Goal: Task Accomplishment & Management: Use online tool/utility

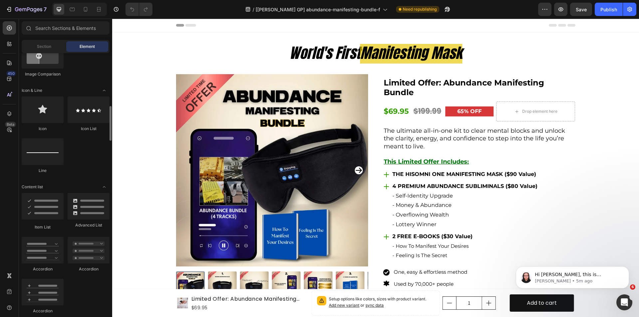
scroll to position [432, 0]
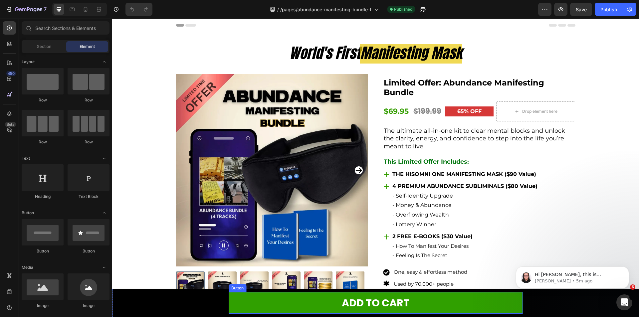
click at [271, 304] on link "ADD TO CART" at bounding box center [375, 303] width 294 height 22
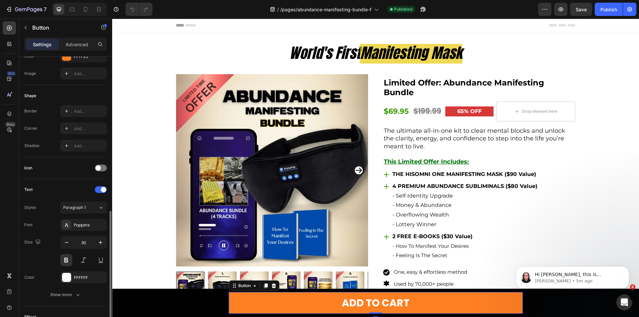
scroll to position [249, 0]
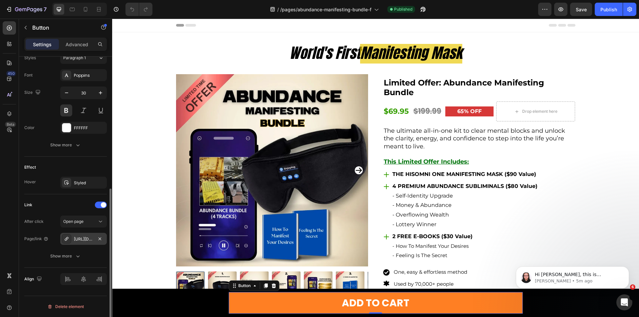
click at [84, 237] on div "https://checkout.hisomni.com/checkout" at bounding box center [83, 239] width 19 height 6
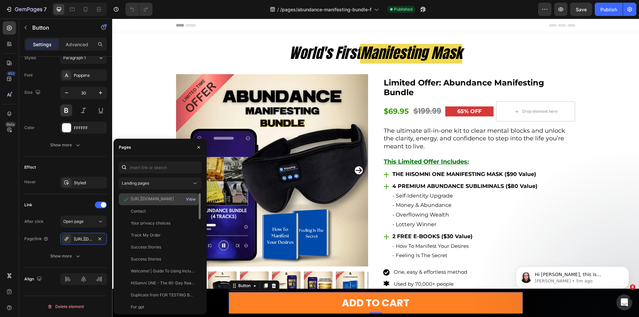
click at [190, 197] on div "View" at bounding box center [191, 199] width 10 height 6
click at [190, 198] on div "View" at bounding box center [191, 199] width 10 height 6
click at [422, 10] on icon "button" at bounding box center [421, 11] width 2 height 2
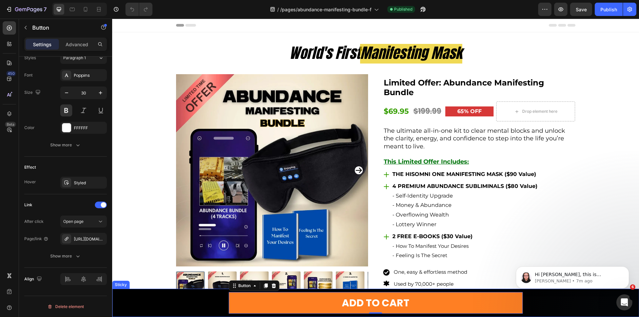
click at [125, 299] on div "ADD TO CART Button 0 Sticky" at bounding box center [375, 303] width 526 height 28
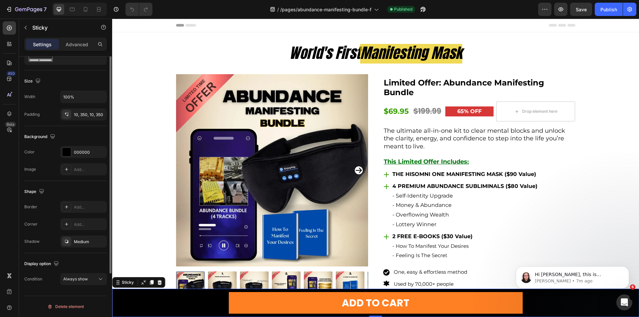
scroll to position [0, 0]
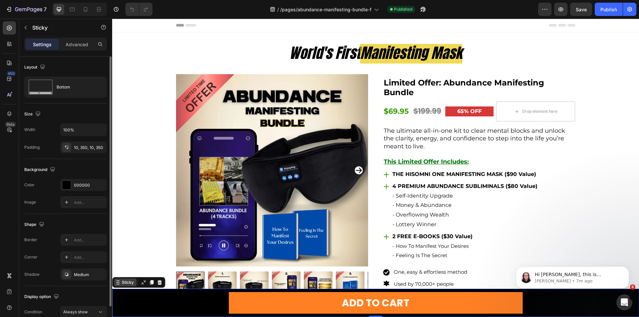
click at [126, 282] on div "Sticky" at bounding box center [127, 282] width 15 height 6
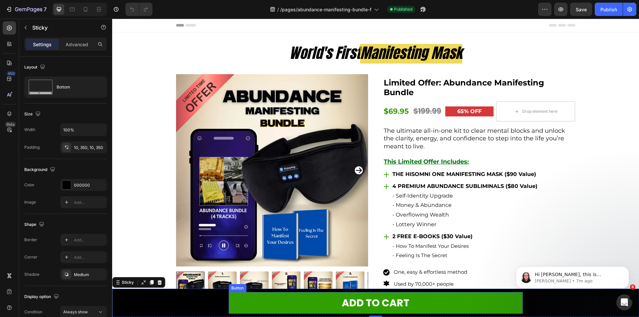
click at [244, 306] on link "ADD TO CART" at bounding box center [375, 303] width 294 height 22
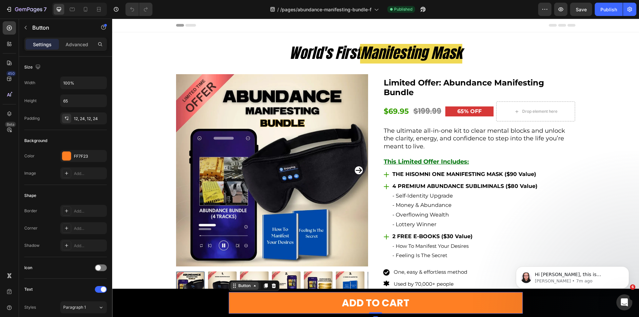
click at [241, 287] on div "Button" at bounding box center [244, 286] width 15 height 6
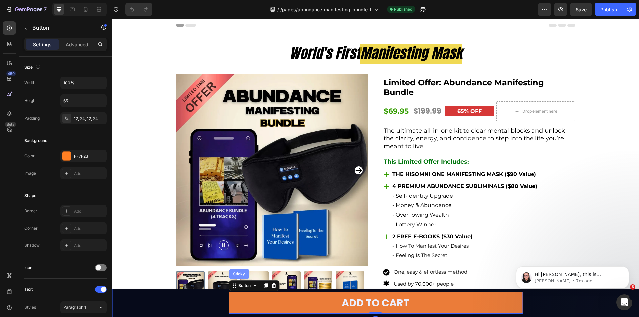
click at [242, 275] on div "Sticky" at bounding box center [238, 274] width 15 height 4
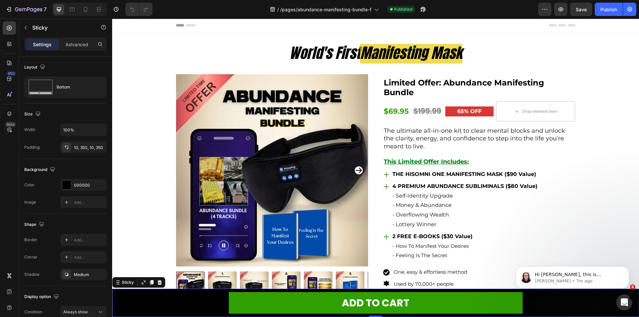
click at [249, 309] on link "ADD TO CART" at bounding box center [375, 303] width 294 height 22
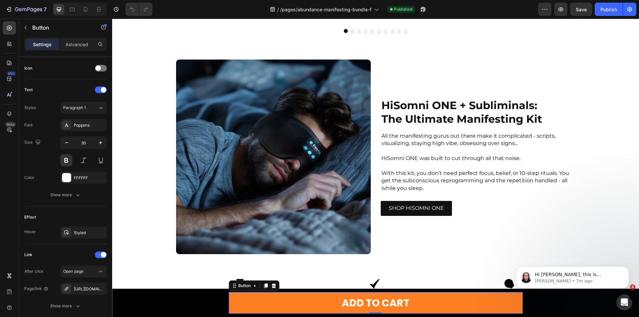
scroll to position [1984, 0]
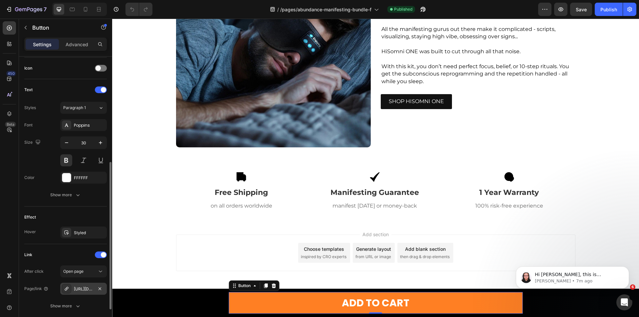
click at [65, 288] on icon at bounding box center [66, 288] width 5 height 5
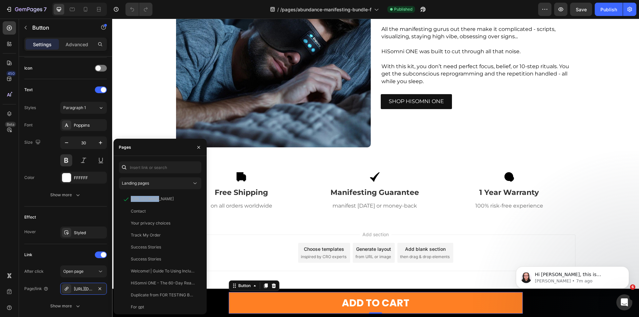
drag, startPoint x: 154, startPoint y: 198, endPoint x: 116, endPoint y: 198, distance: 38.6
click at [116, 198] on div "Landing pages https://checkout.hisomni.com/checkout View Contact View Your priv…" at bounding box center [159, 235] width 93 height 148
click at [128, 198] on icon at bounding box center [126, 199] width 7 height 7
drag, startPoint x: 129, startPoint y: 198, endPoint x: 176, endPoint y: 200, distance: 46.6
click at [176, 200] on div "https://checkout.hisomni.com/checkout" at bounding box center [158, 199] width 74 height 7
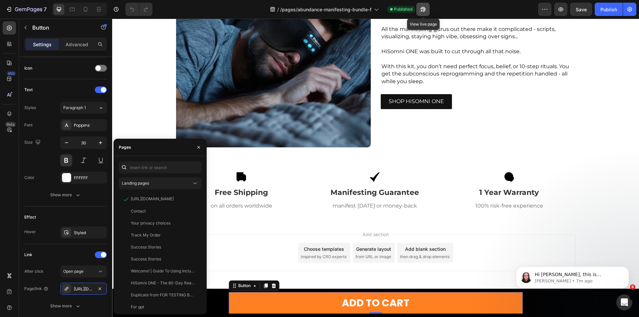
click at [427, 7] on button "button" at bounding box center [422, 9] width 13 height 13
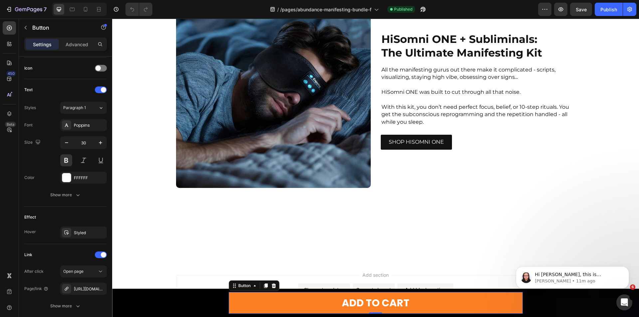
scroll to position [1617, 0]
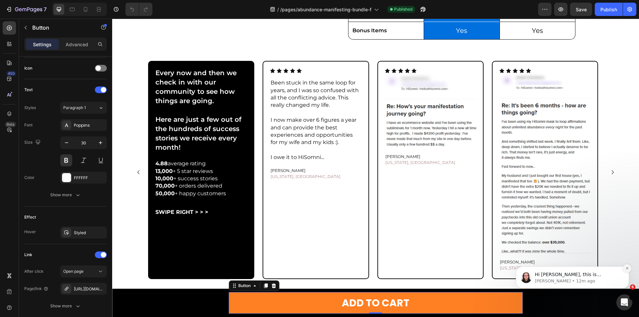
click at [625, 267] on icon "Dismiss notification" at bounding box center [627, 268] width 4 height 4
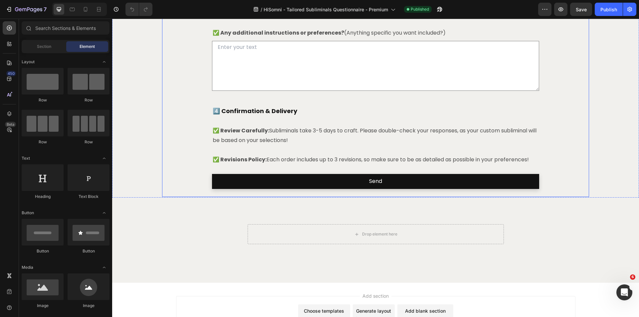
scroll to position [707, 0]
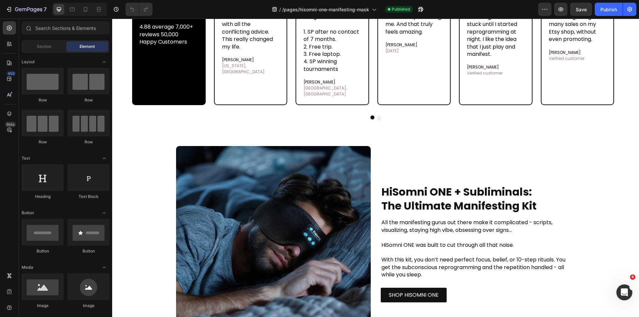
scroll to position [1696, 0]
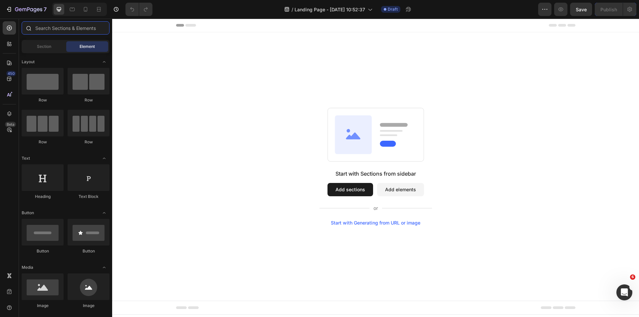
click at [49, 25] on input "text" at bounding box center [66, 27] width 88 height 13
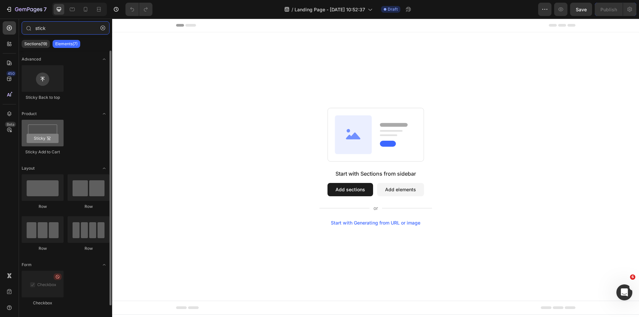
type input "stick"
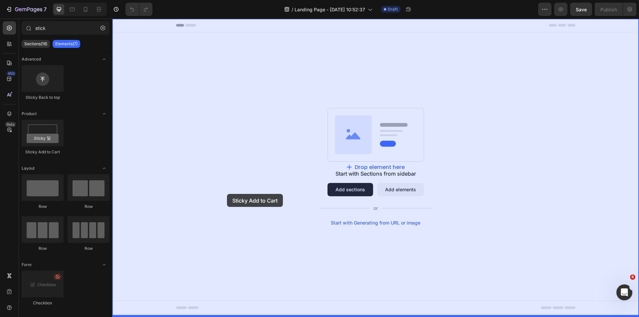
drag, startPoint x: 152, startPoint y: 152, endPoint x: 167, endPoint y: 181, distance: 32.0
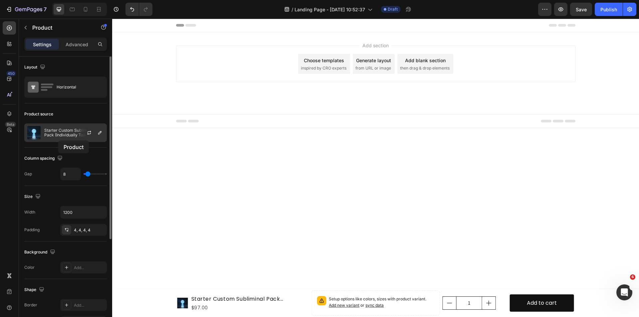
click at [56, 137] on p "Starter Custom Subliminal Pack (Individually Tailored)" at bounding box center [74, 132] width 60 height 9
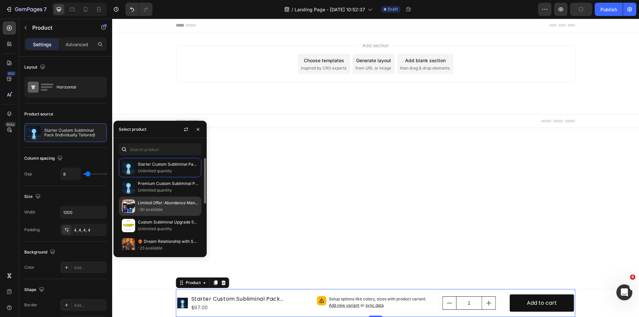
click at [153, 203] on p "Limited Offer: Abundance Manifesting Bundle" at bounding box center [168, 203] width 61 height 7
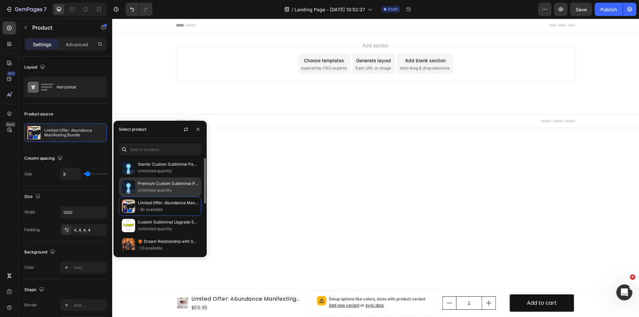
click at [148, 185] on p "Premium Custom Subliminal Pack (Individually Tailored)" at bounding box center [168, 183] width 61 height 7
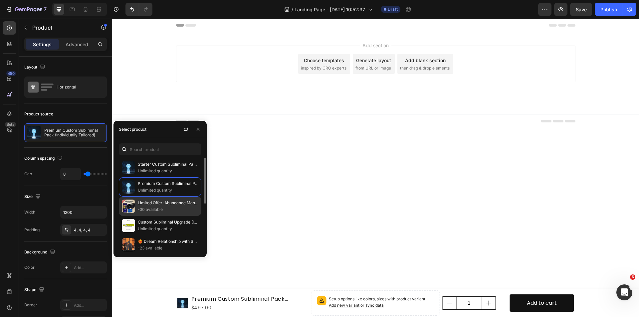
click at [152, 201] on p "Limited Offer: Abundance Manifesting Bundle" at bounding box center [168, 203] width 61 height 7
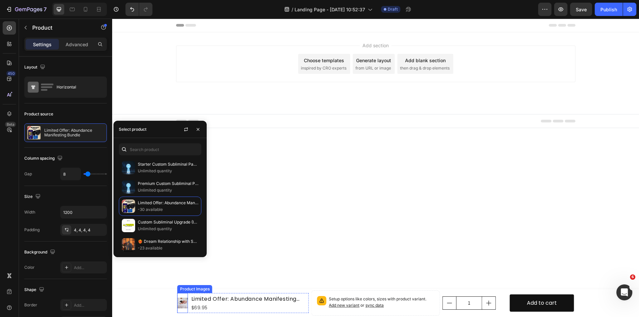
click at [180, 301] on img at bounding box center [182, 303] width 11 height 11
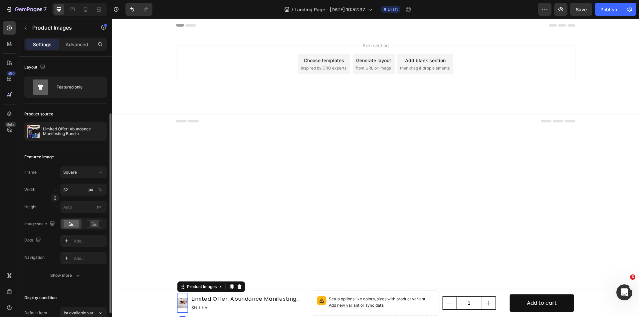
scroll to position [100, 0]
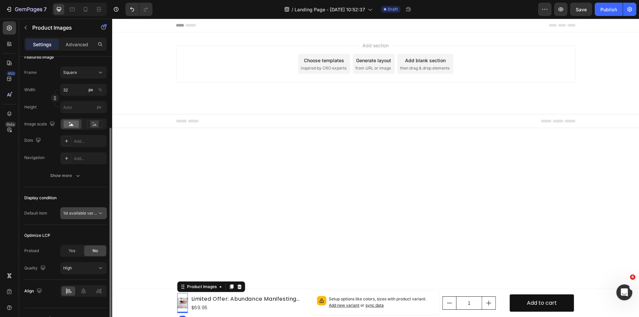
click at [88, 217] on div "1st available variant" at bounding box center [83, 213] width 41 height 7
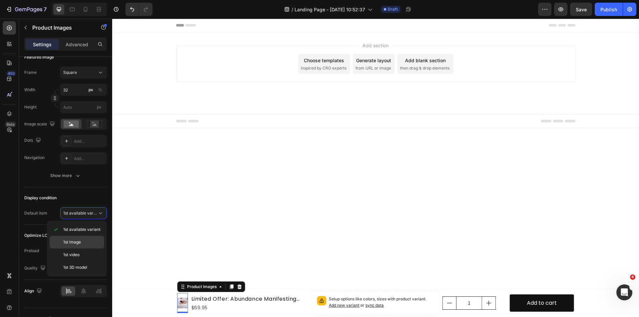
click at [86, 248] on div "1st image" at bounding box center [77, 254] width 55 height 13
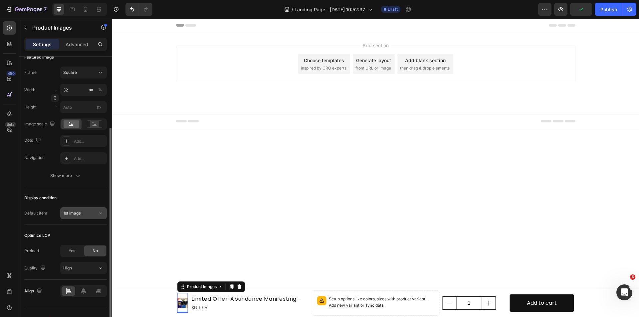
click at [82, 210] on button "1st image" at bounding box center [83, 213] width 47 height 12
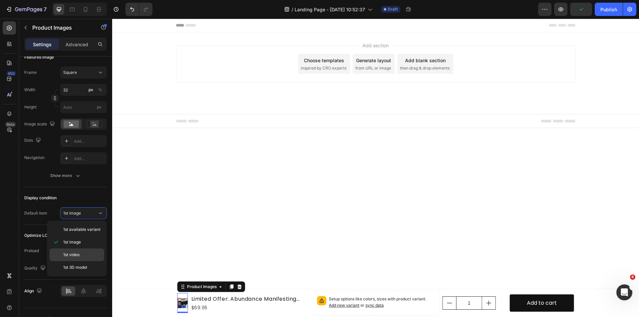
click at [75, 261] on div "1st video" at bounding box center [77, 267] width 55 height 13
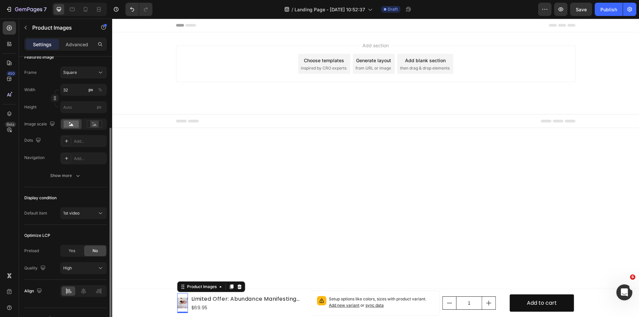
click at [81, 220] on div "Display condition Default item 1st video" at bounding box center [65, 206] width 82 height 38
click at [80, 218] on button "1st video" at bounding box center [83, 213] width 47 height 12
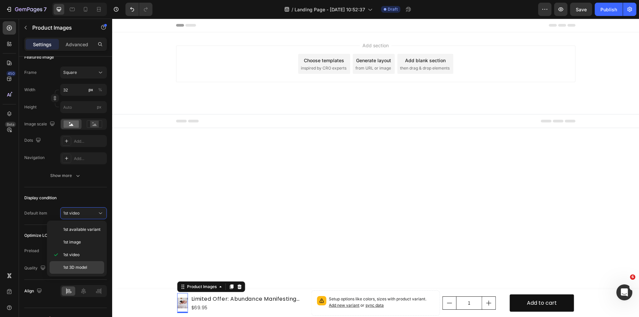
click at [78, 266] on span "1st 3D model" at bounding box center [75, 267] width 24 height 6
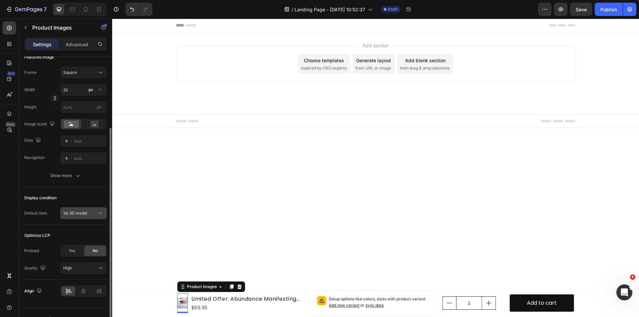
click at [88, 215] on div "1st 3D model" at bounding box center [80, 213] width 34 height 6
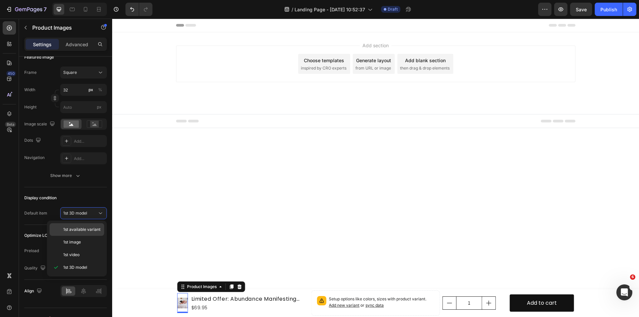
click at [82, 229] on span "1st available variant" at bounding box center [81, 229] width 37 height 6
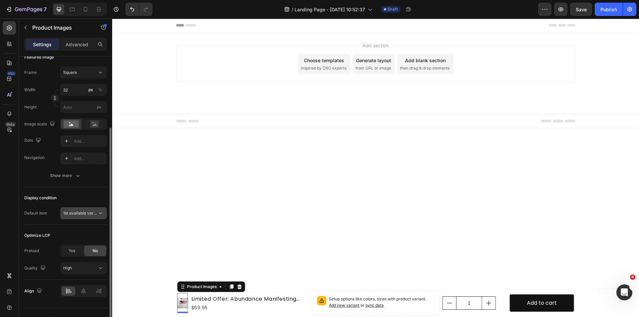
click at [73, 208] on button "1st available variant" at bounding box center [83, 213] width 47 height 12
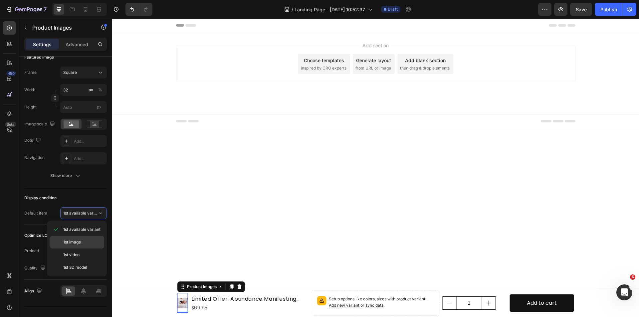
click at [74, 241] on span "1st image" at bounding box center [72, 242] width 18 height 6
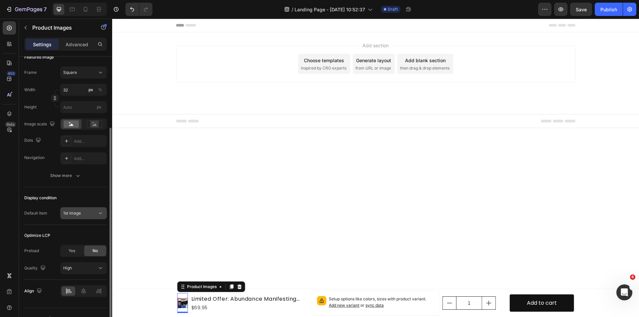
click at [74, 215] on span "1st image" at bounding box center [72, 213] width 18 height 5
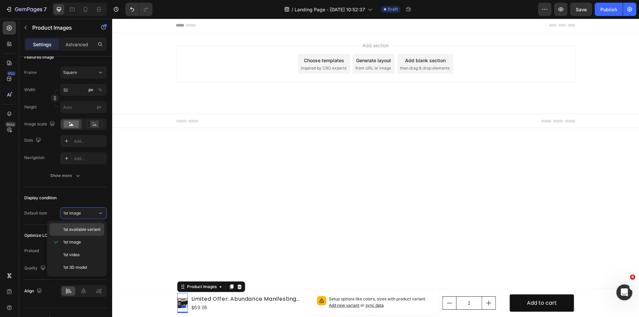
click at [74, 228] on span "1st available variant" at bounding box center [81, 229] width 37 height 6
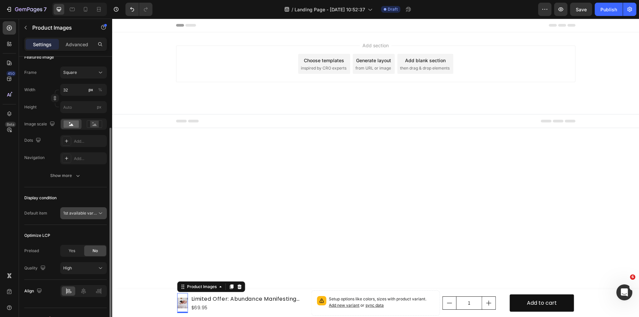
click at [72, 214] on span "1st available variant" at bounding box center [81, 213] width 37 height 5
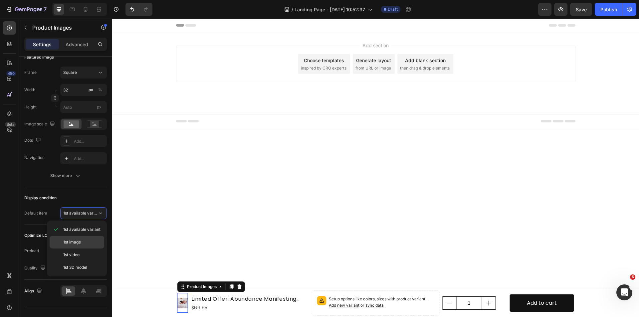
click at [74, 242] on span "1st image" at bounding box center [72, 242] width 18 height 6
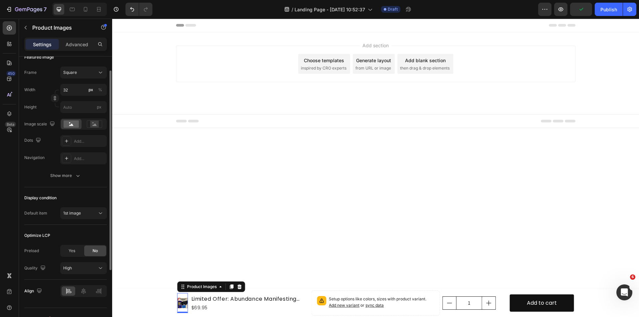
scroll to position [0, 0]
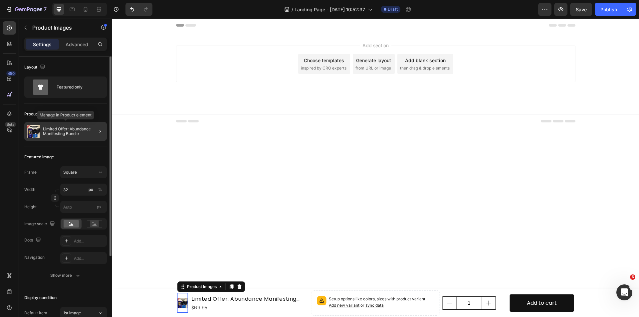
click at [56, 130] on p "Limited Offer: Abundance Manifesting Bundle" at bounding box center [73, 131] width 61 height 9
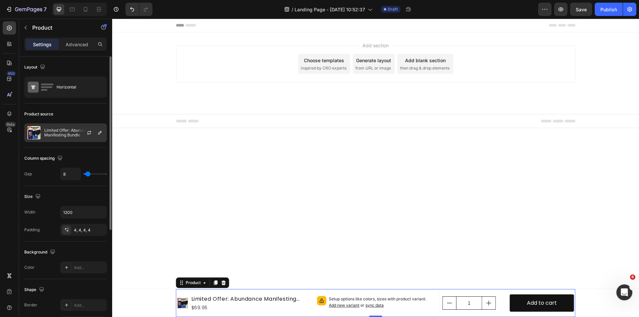
click at [62, 133] on p "Limited Offer: Abundance Manifesting Bundle" at bounding box center [74, 132] width 60 height 9
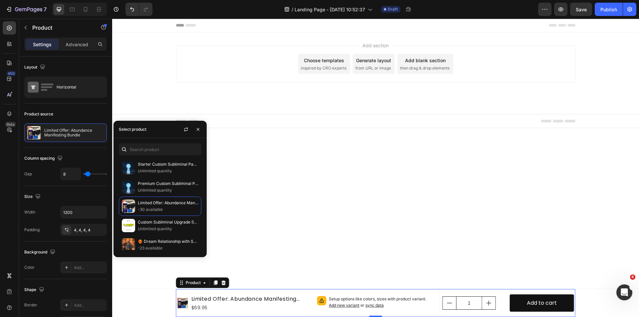
click at [17, 145] on div "450 Beta" at bounding box center [9, 168] width 19 height 298
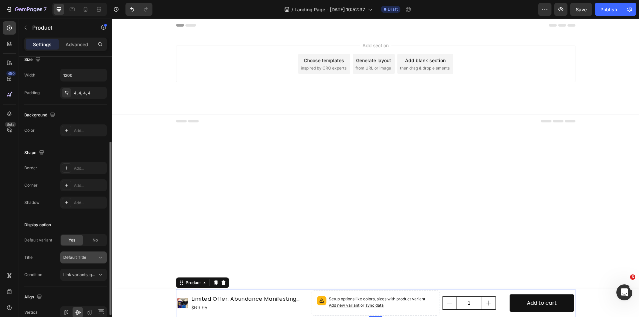
scroll to position [170, 0]
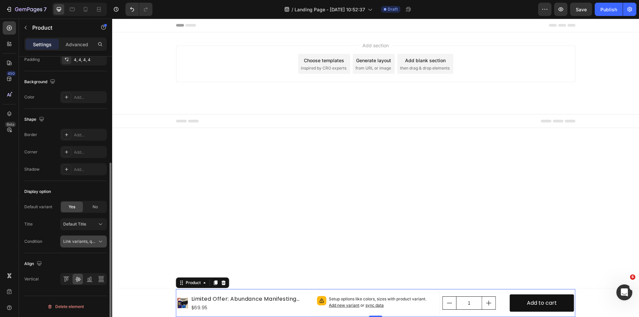
click at [78, 244] on span "Link variants, quantity <br> between same products" at bounding box center [80, 241] width 34 height 6
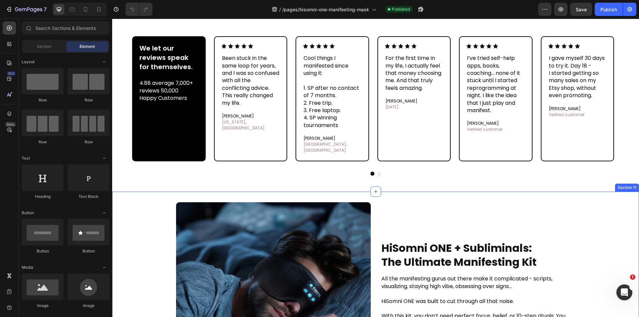
scroll to position [1663, 0]
